Goal: Task Accomplishment & Management: Manage account settings

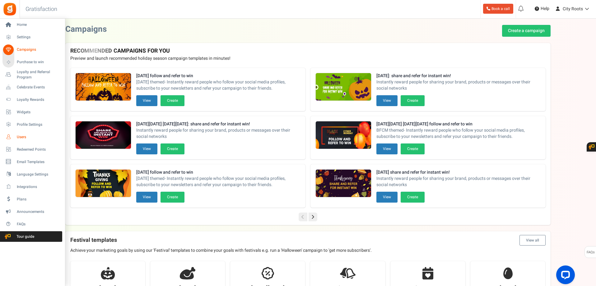
click at [20, 136] on span "Users" at bounding box center [39, 136] width 44 height 5
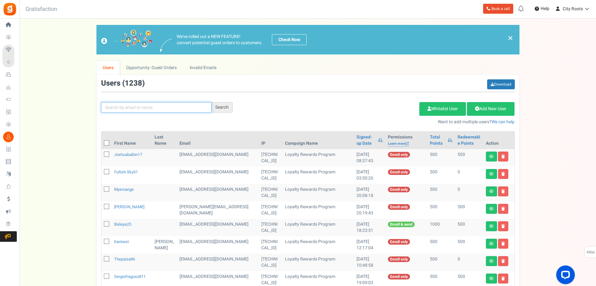
click at [174, 104] on input "text" at bounding box center [156, 107] width 110 height 11
type input "N"
type input "[PERSON_NAME]"
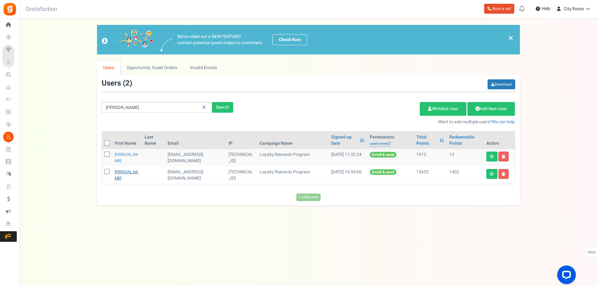
click at [123, 172] on link "[PERSON_NAME]" at bounding box center [127, 175] width 24 height 12
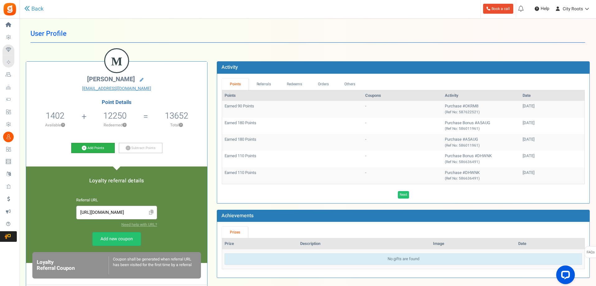
click at [97, 148] on link "Add Points" at bounding box center [93, 148] width 44 height 11
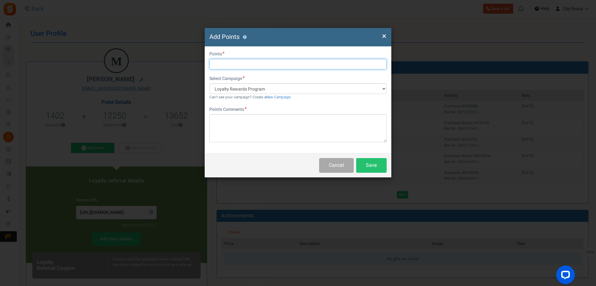
click at [276, 63] on input "text" at bounding box center [297, 64] width 177 height 11
type input "500"
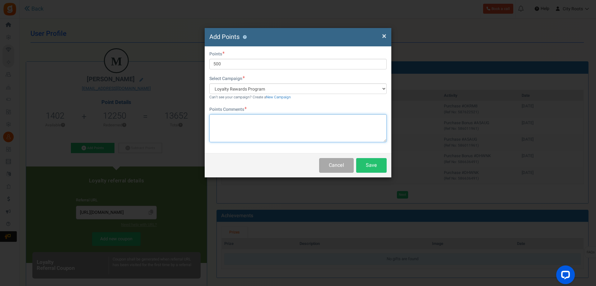
click at [225, 139] on textarea at bounding box center [297, 128] width 177 height 28
type textarea "WON FROM [DATE] EVENT"
click at [369, 164] on button "Save" at bounding box center [371, 165] width 30 height 15
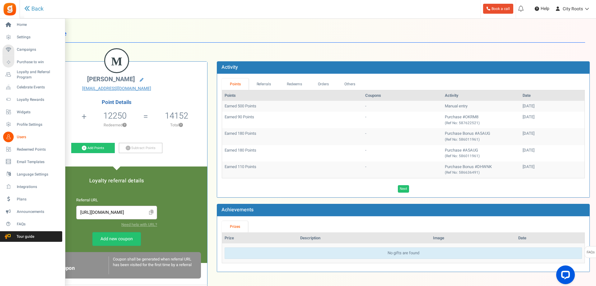
click at [19, 135] on span "Users" at bounding box center [39, 136] width 44 height 5
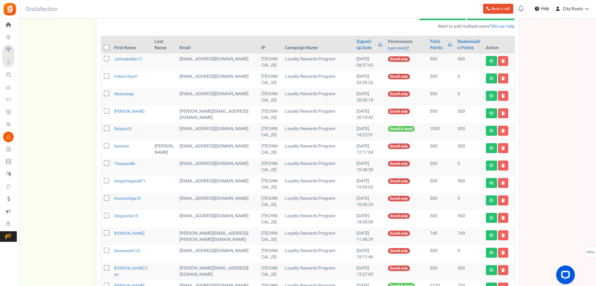
scroll to position [93, 0]
